Goal: Task Accomplishment & Management: Complete application form

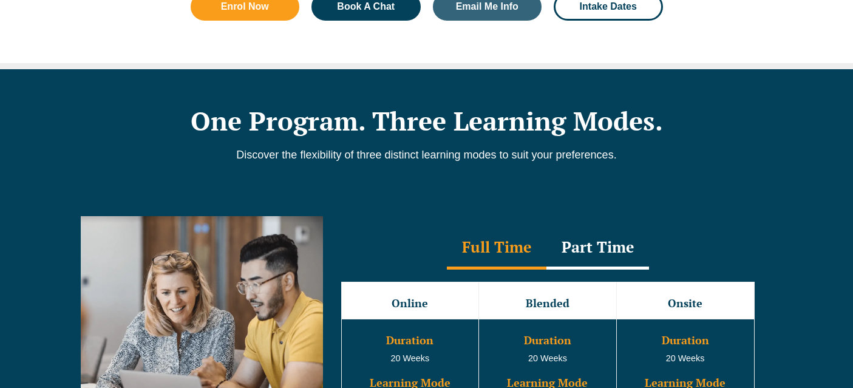
scroll to position [1091, 0]
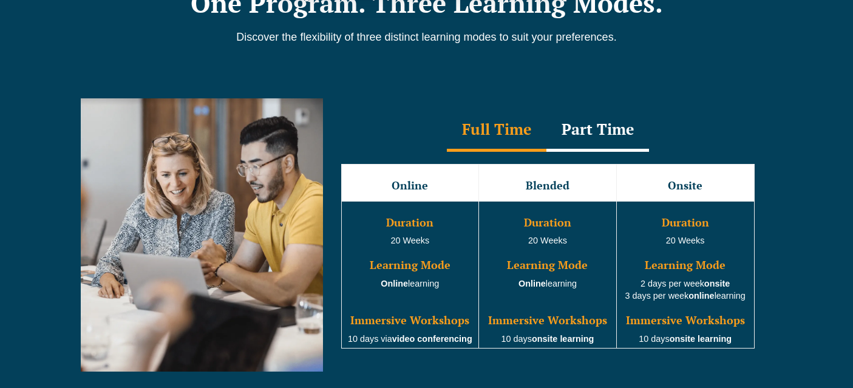
click at [480, 78] on button "Cancel" at bounding box center [469, 78] width 63 height 30
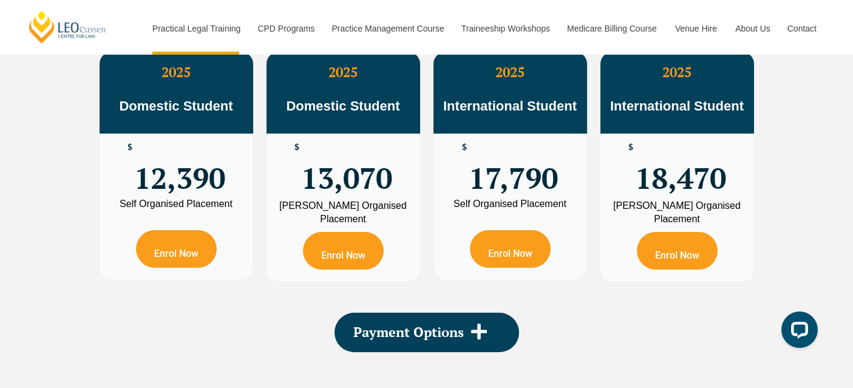
scroll to position [2271, 0]
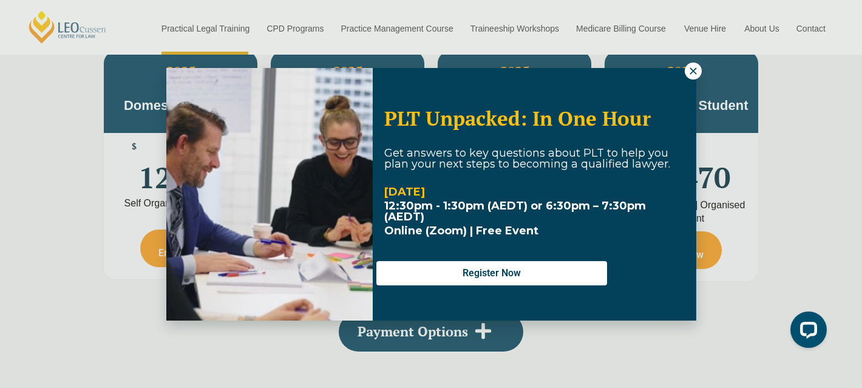
click at [692, 73] on icon at bounding box center [693, 71] width 11 height 11
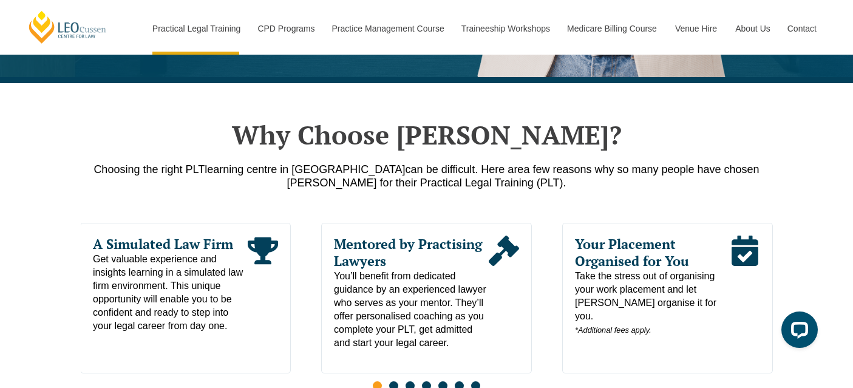
scroll to position [535, 0]
